Goal: Browse casually

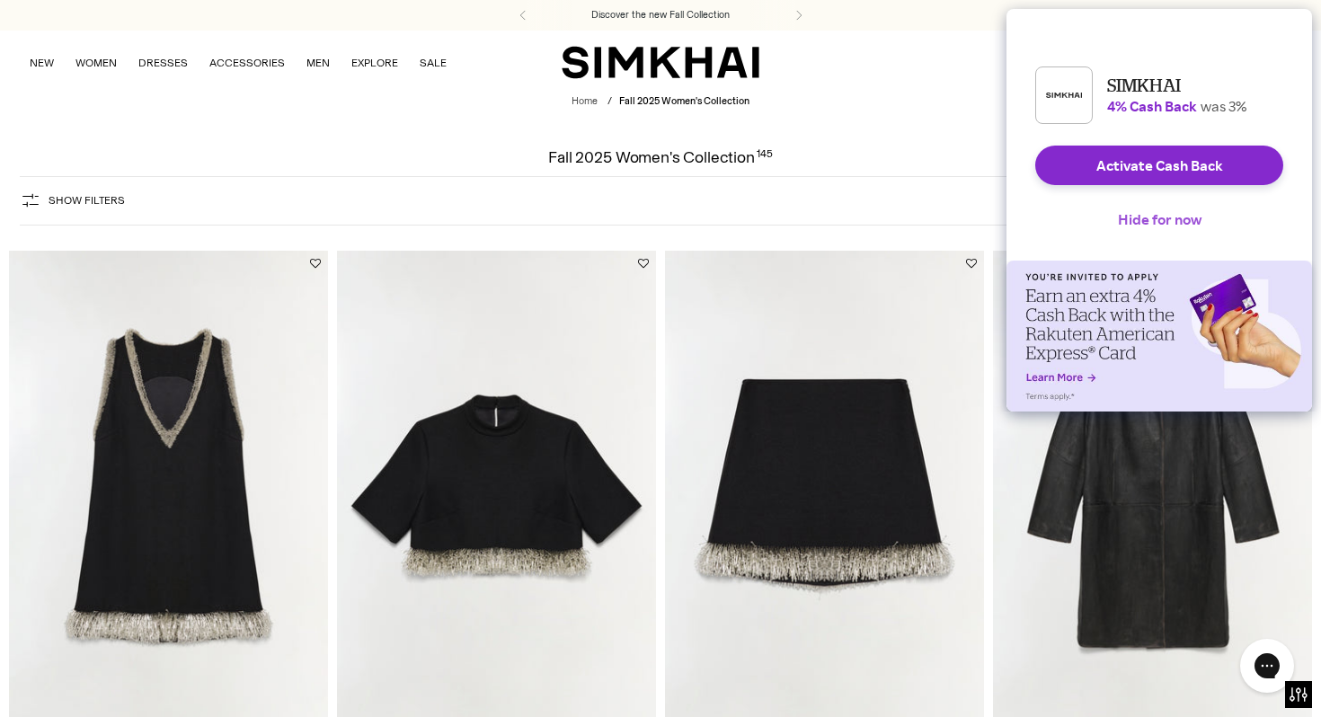
click at [1177, 224] on button "Hide for now" at bounding box center [1159, 219] width 112 height 40
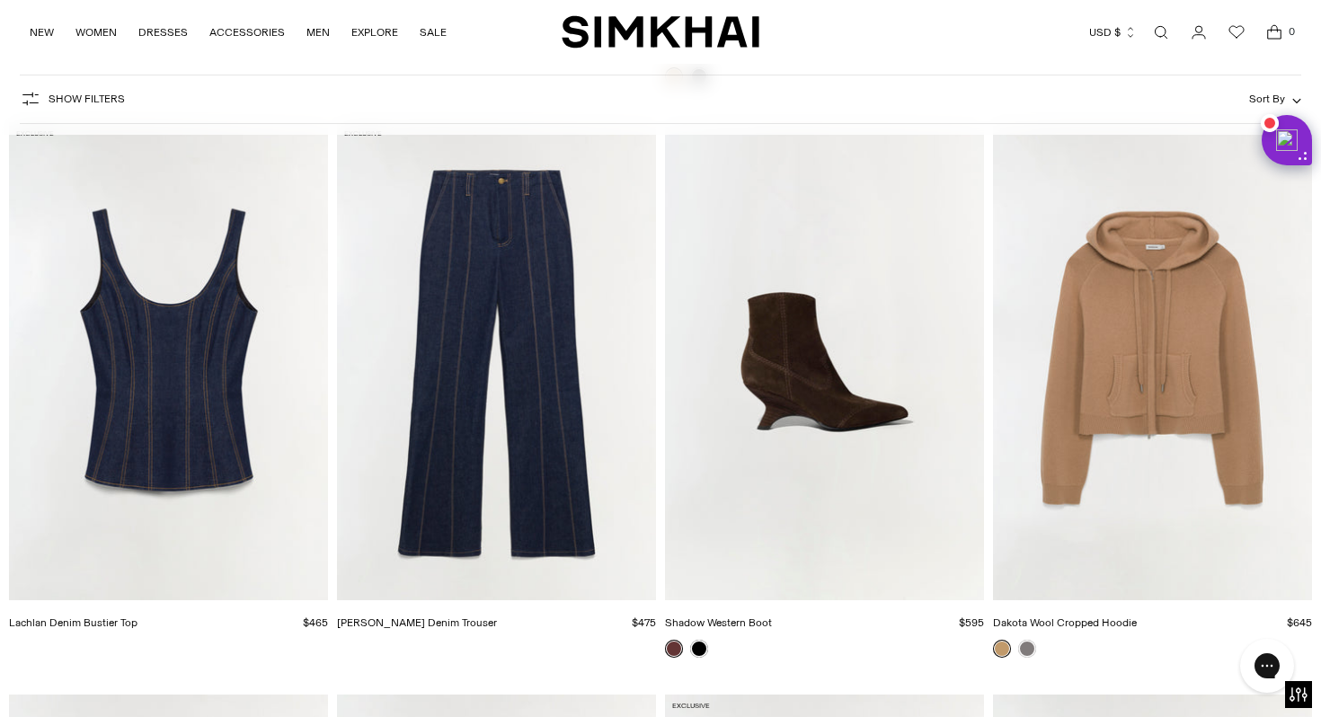
scroll to position [11555, 0]
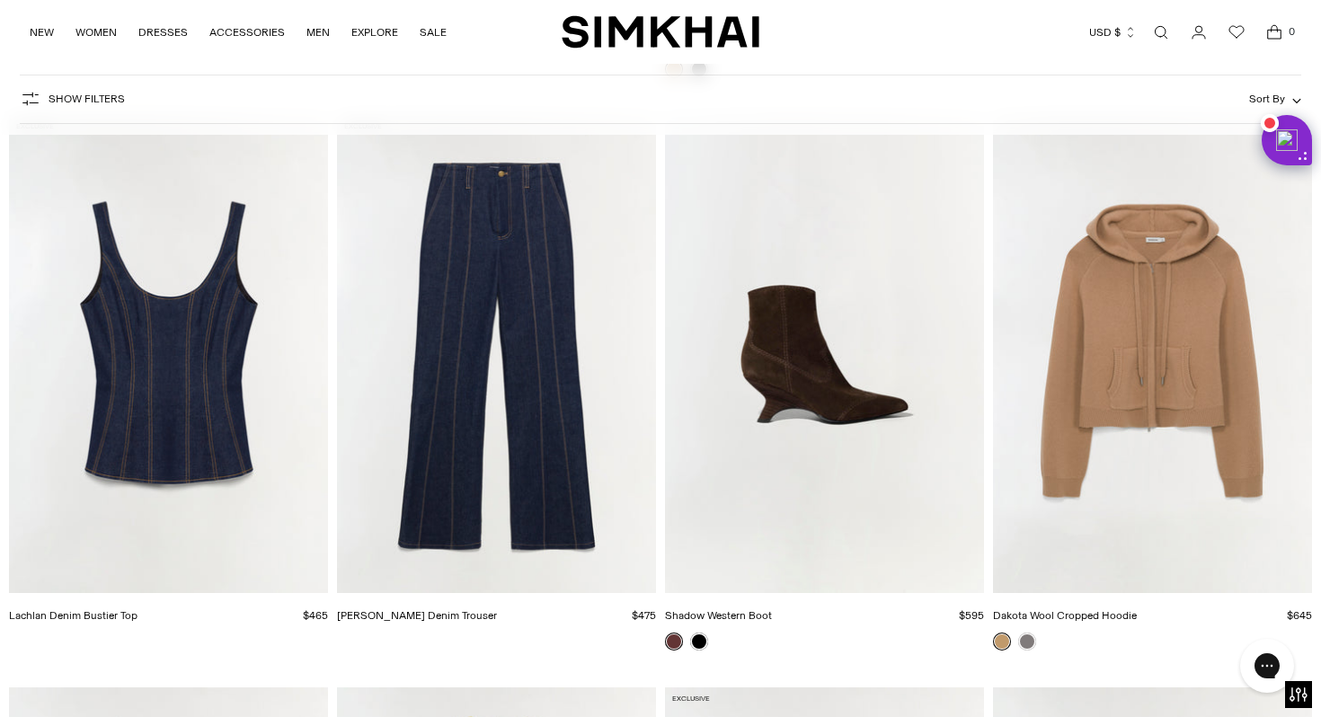
click at [0, 0] on img "Shadow Western Boot" at bounding box center [0, 0] width 0 height 0
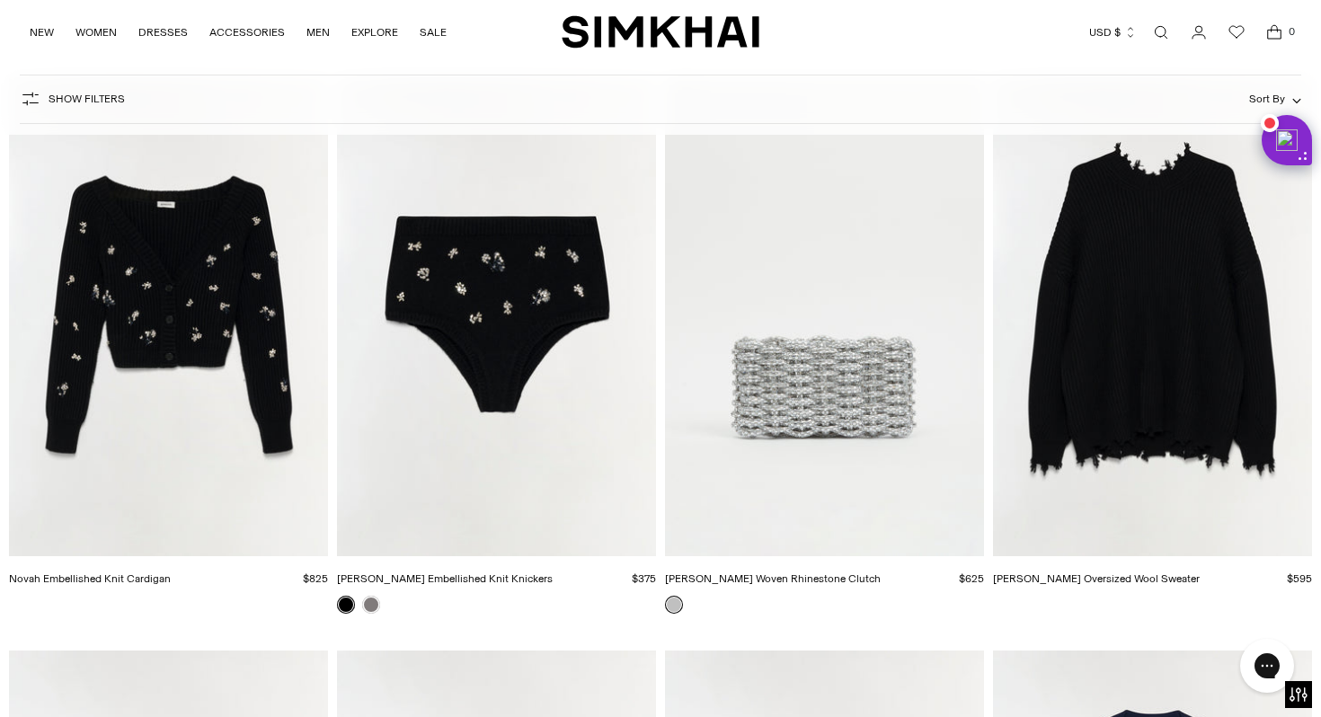
scroll to position [16691, 0]
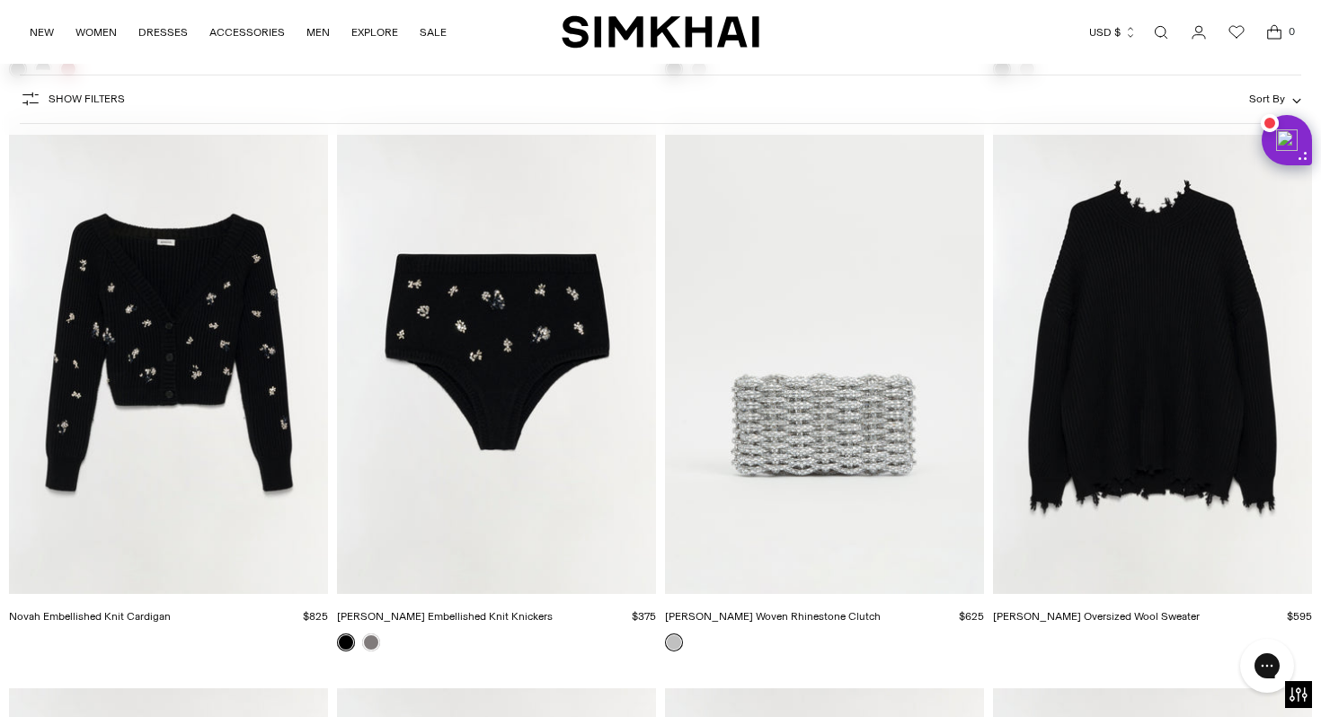
click at [0, 0] on img "Morgan Woven Rhinestone Clutch" at bounding box center [0, 0] width 0 height 0
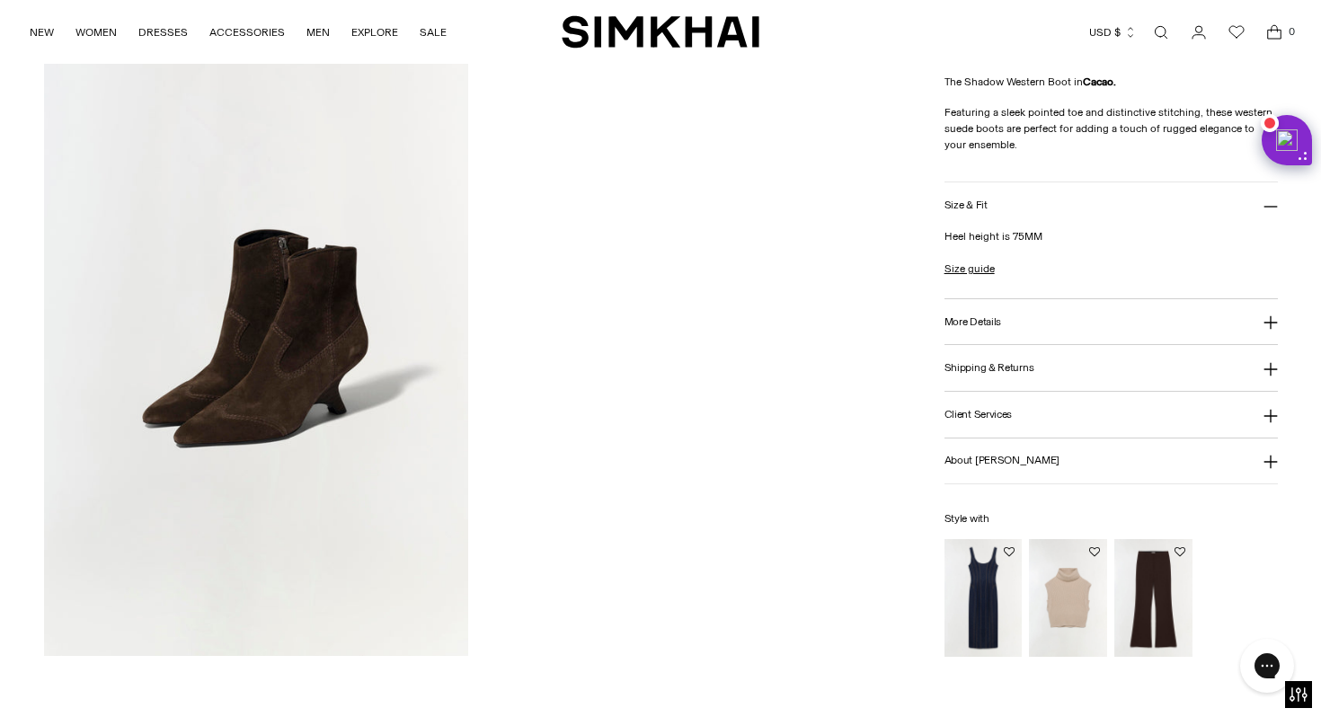
scroll to position [1406, 0]
